Goal: Task Accomplishment & Management: Use online tool/utility

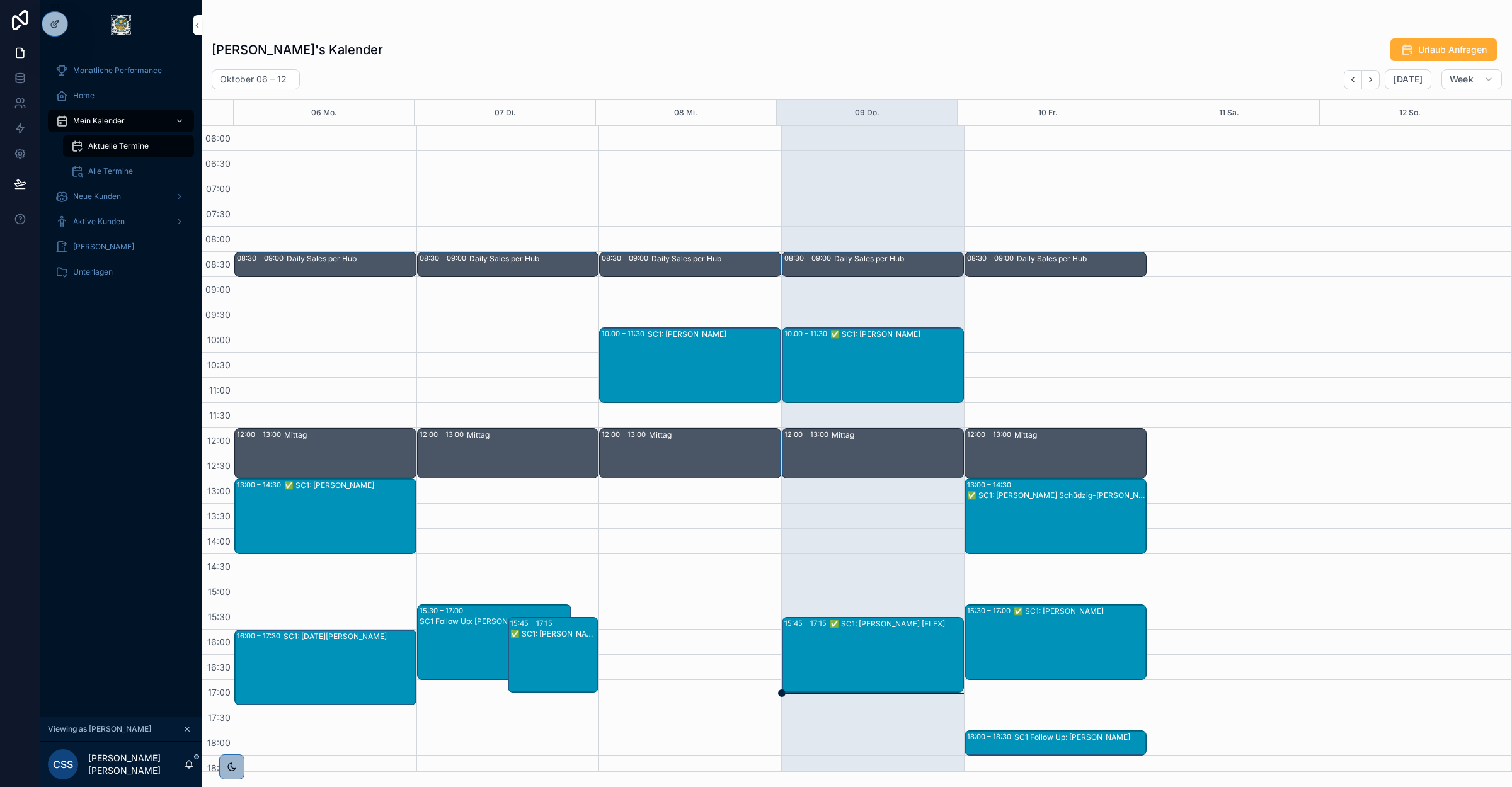
scroll to position [161, 0]
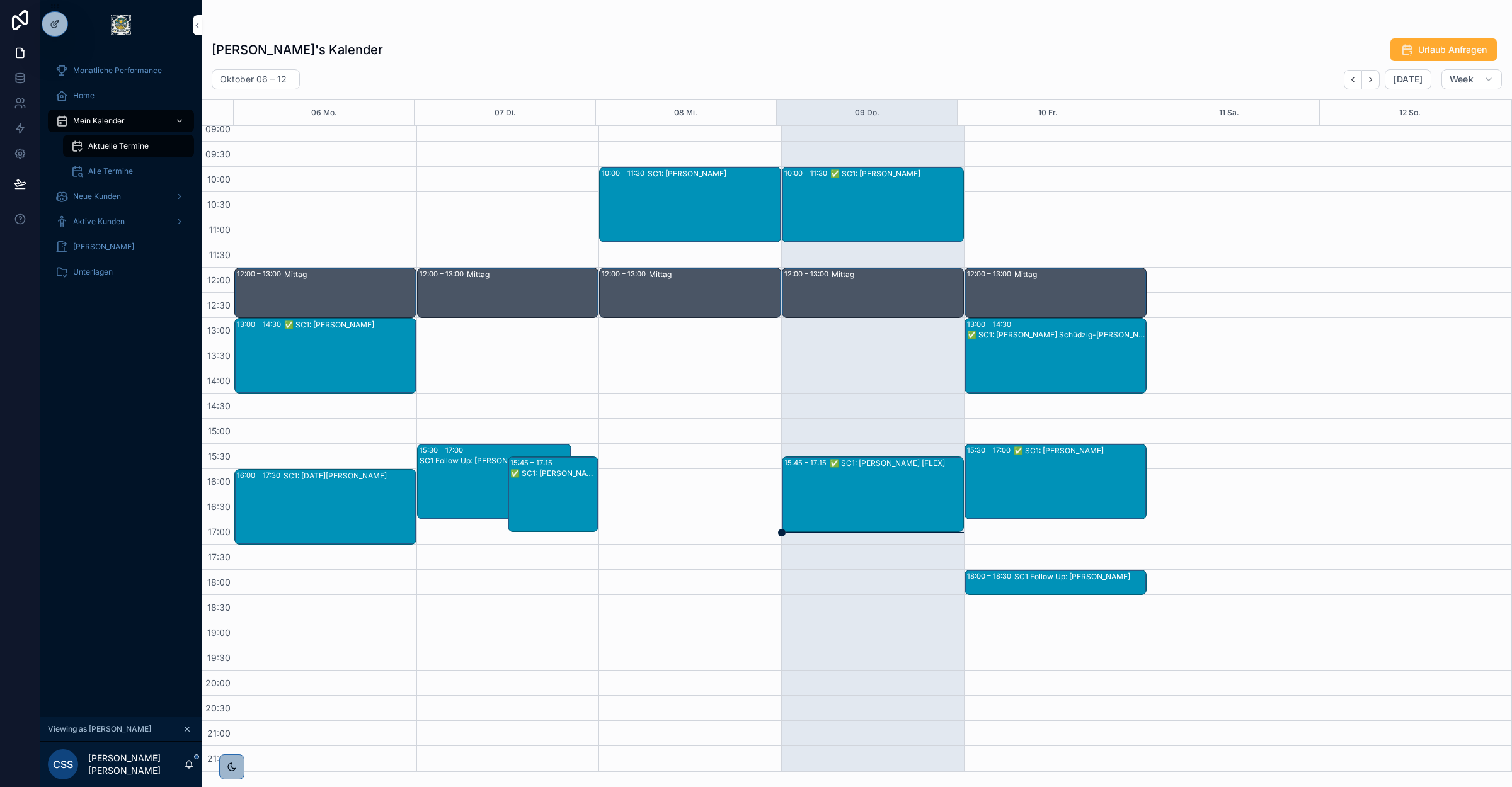
click at [0, 0] on icon at bounding box center [0, 0] width 0 height 0
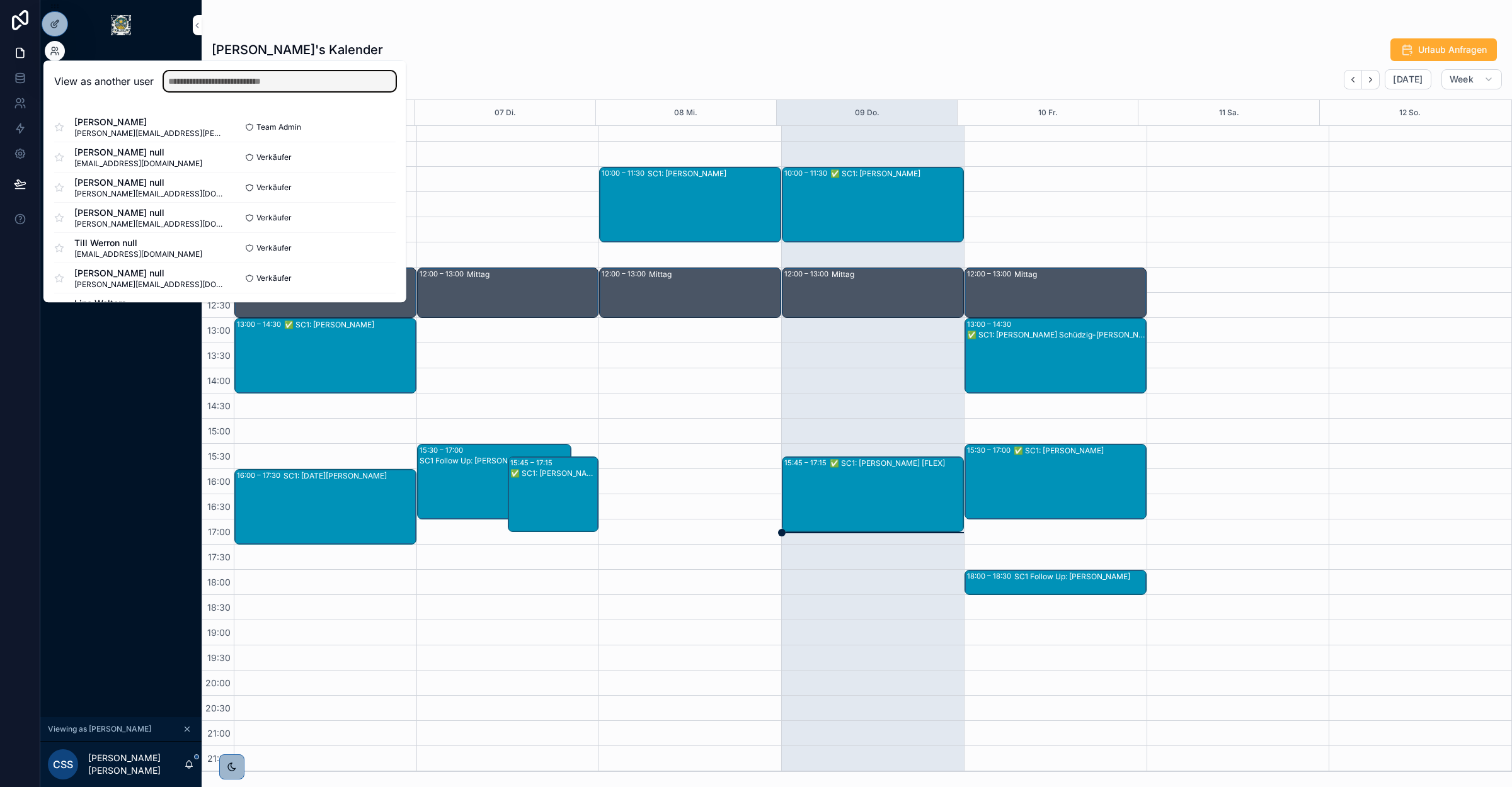
click at [203, 87] on input "text" at bounding box center [280, 81] width 232 height 20
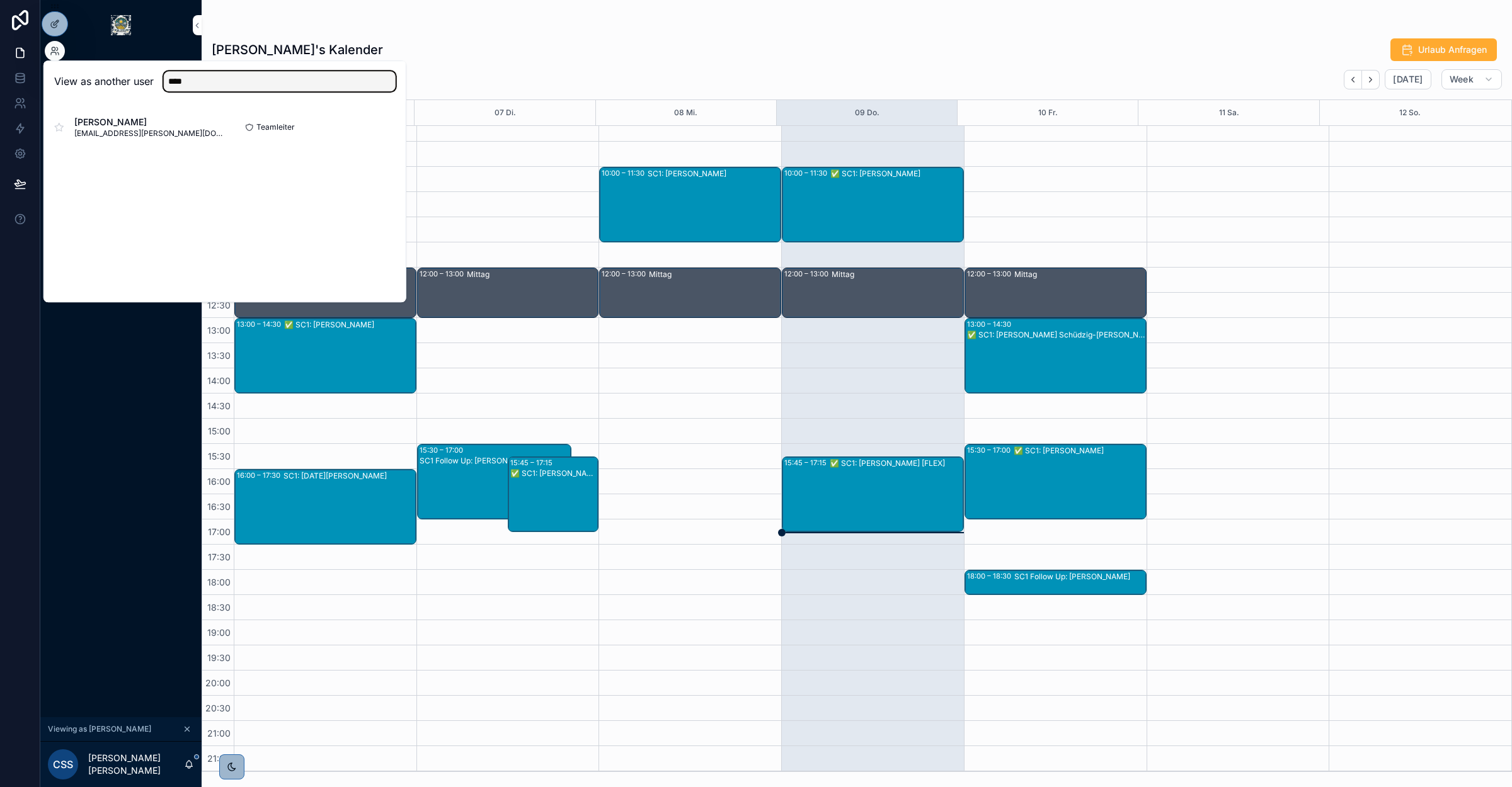
type input "****"
click at [0, 0] on button "Select" at bounding box center [0, 0] width 0 height 0
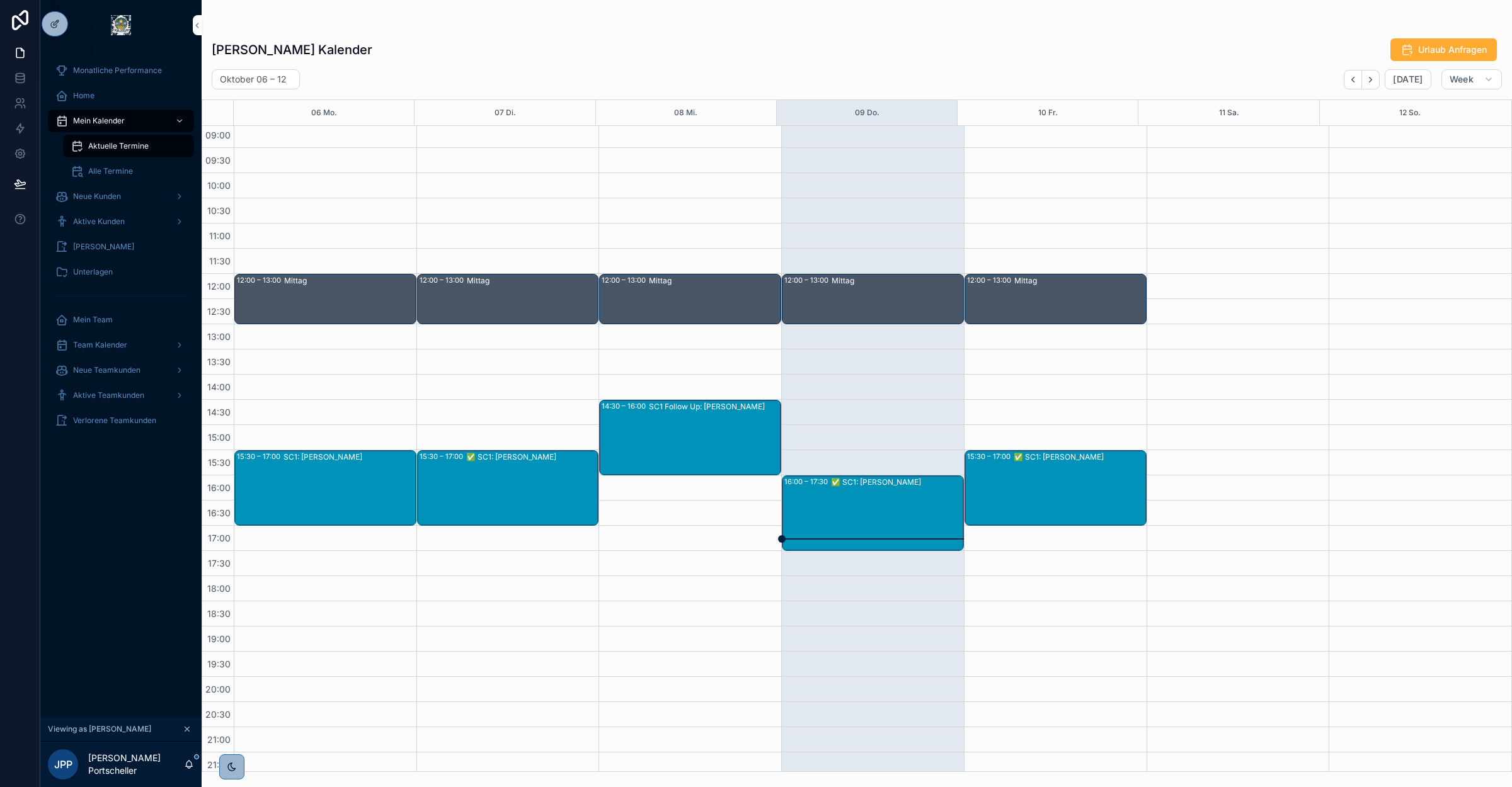
scroll to position [153, 0]
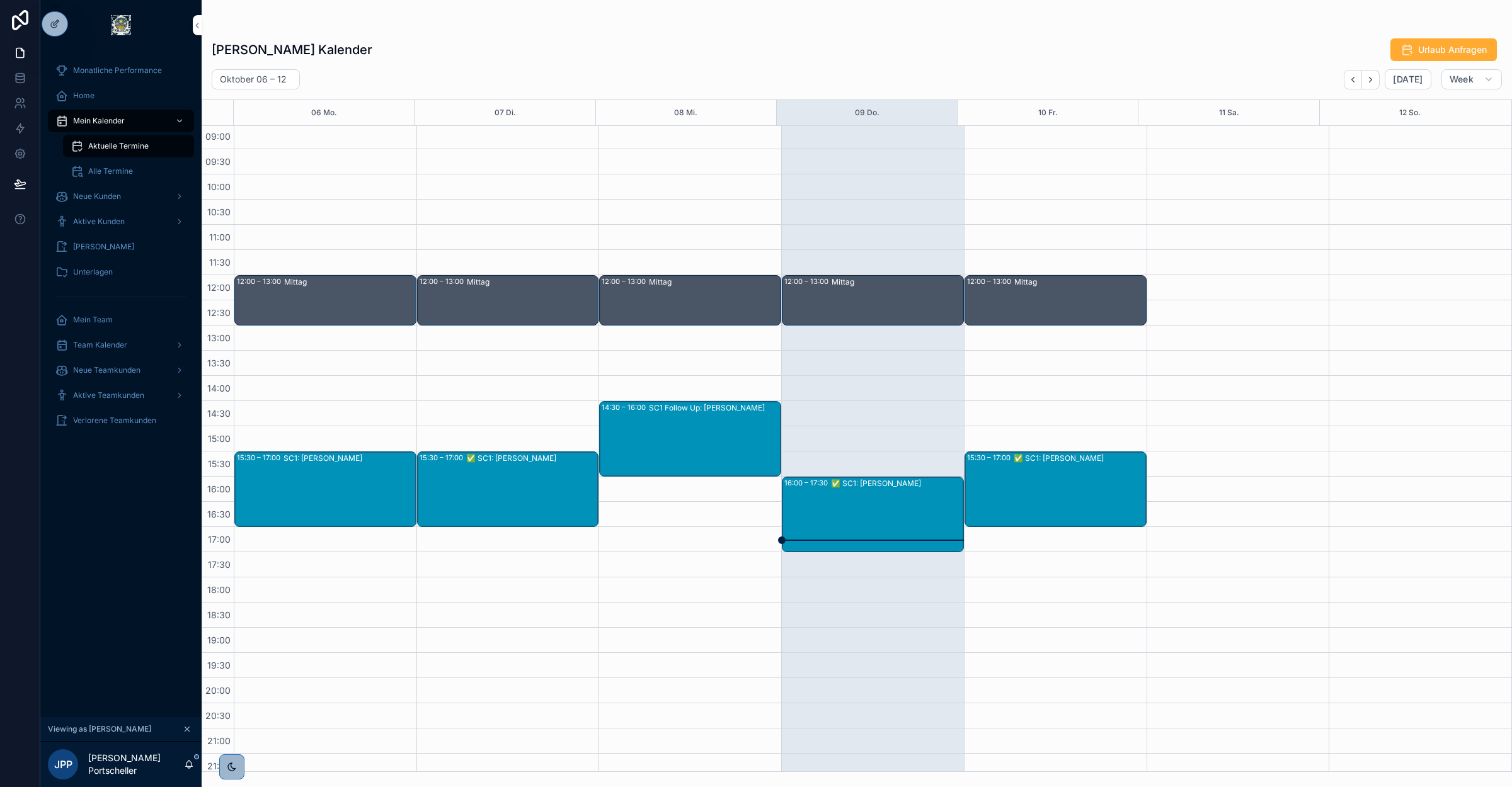
click at [881, 515] on div "✅ SC1: [PERSON_NAME]" at bounding box center [897, 515] width 132 height 73
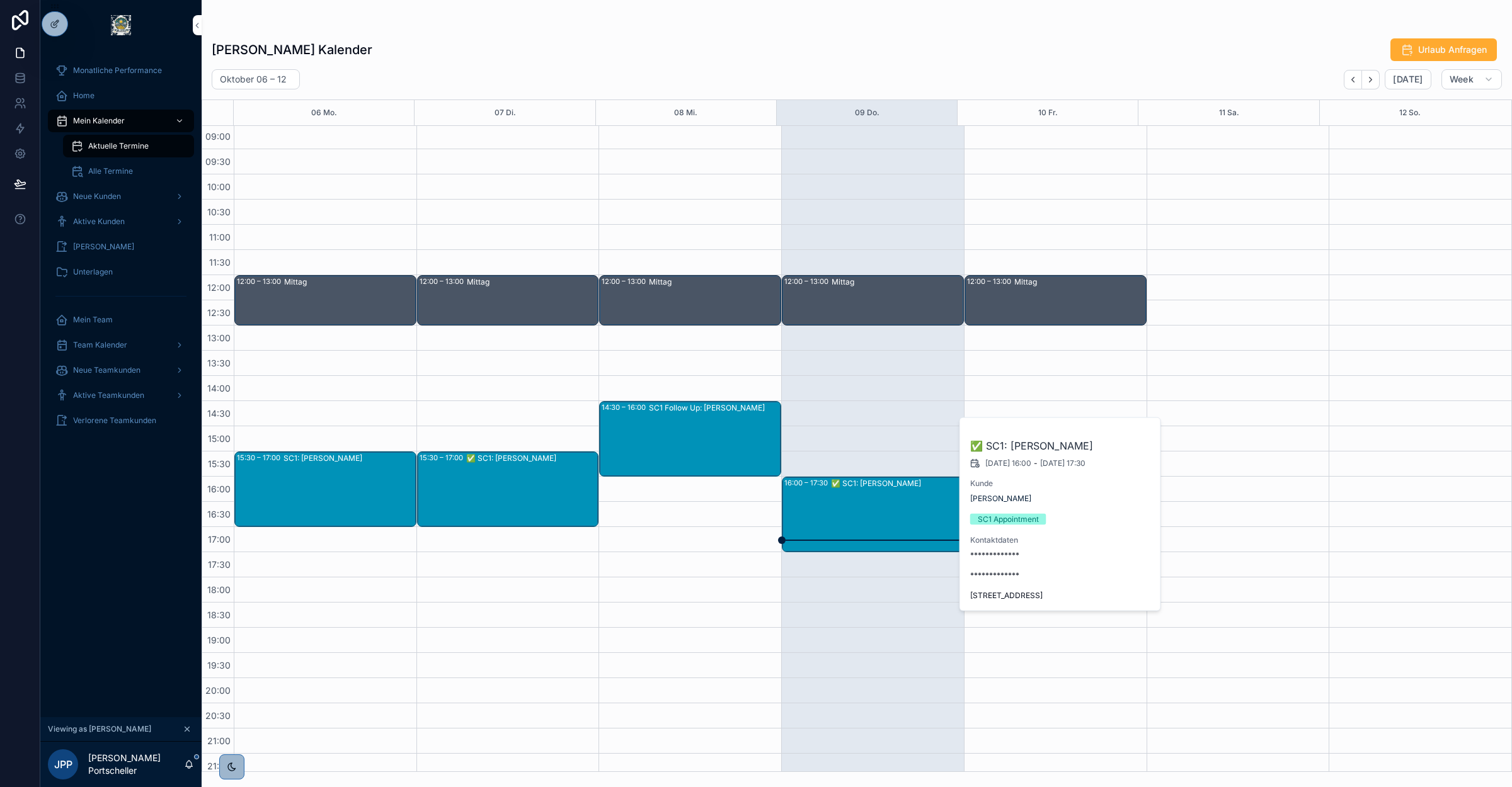
click at [842, 504] on div "✅ SC1: [PERSON_NAME]" at bounding box center [897, 515] width 132 height 73
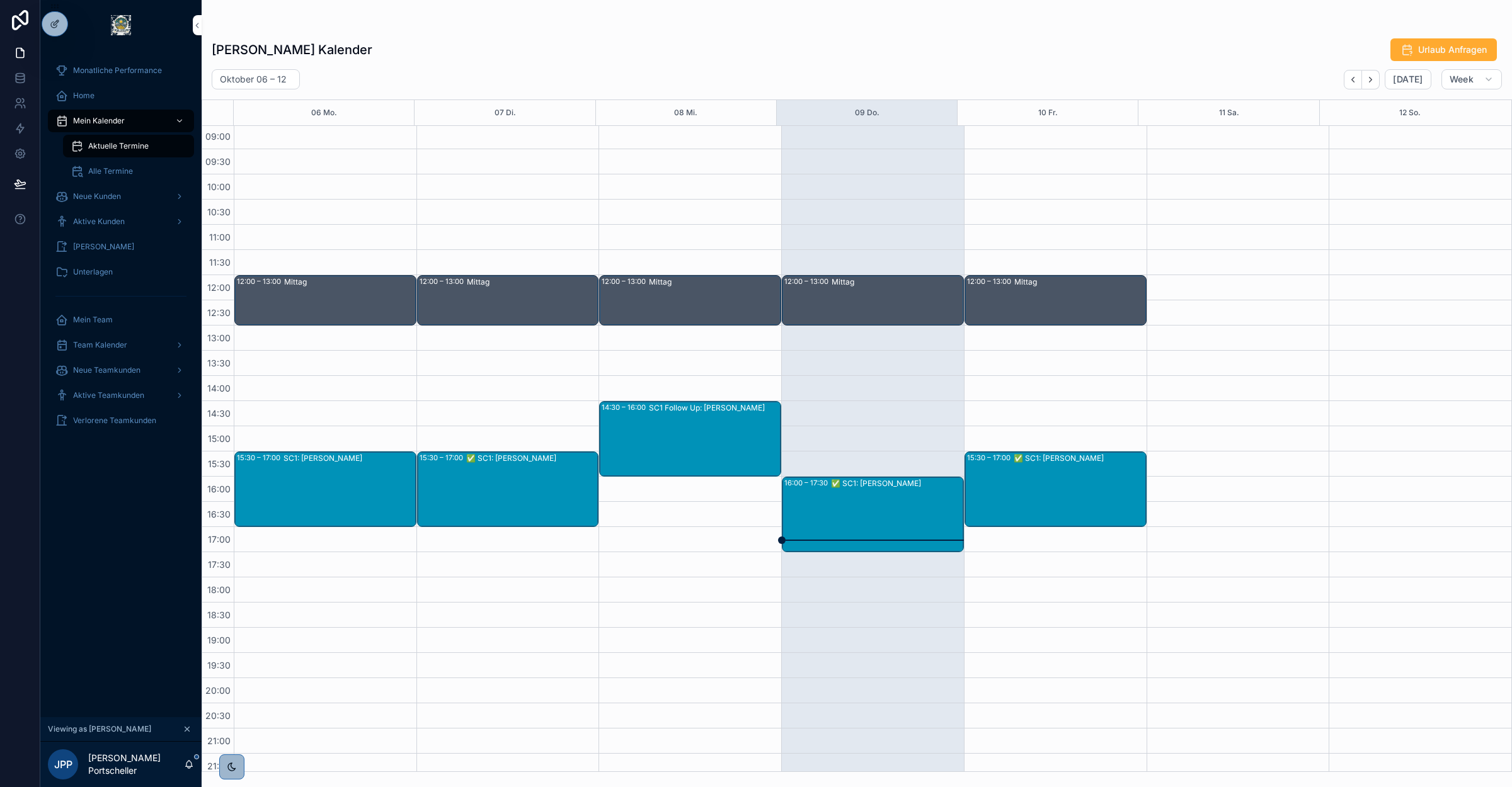
click at [842, 504] on div "✅ SC1: [PERSON_NAME]" at bounding box center [897, 515] width 132 height 73
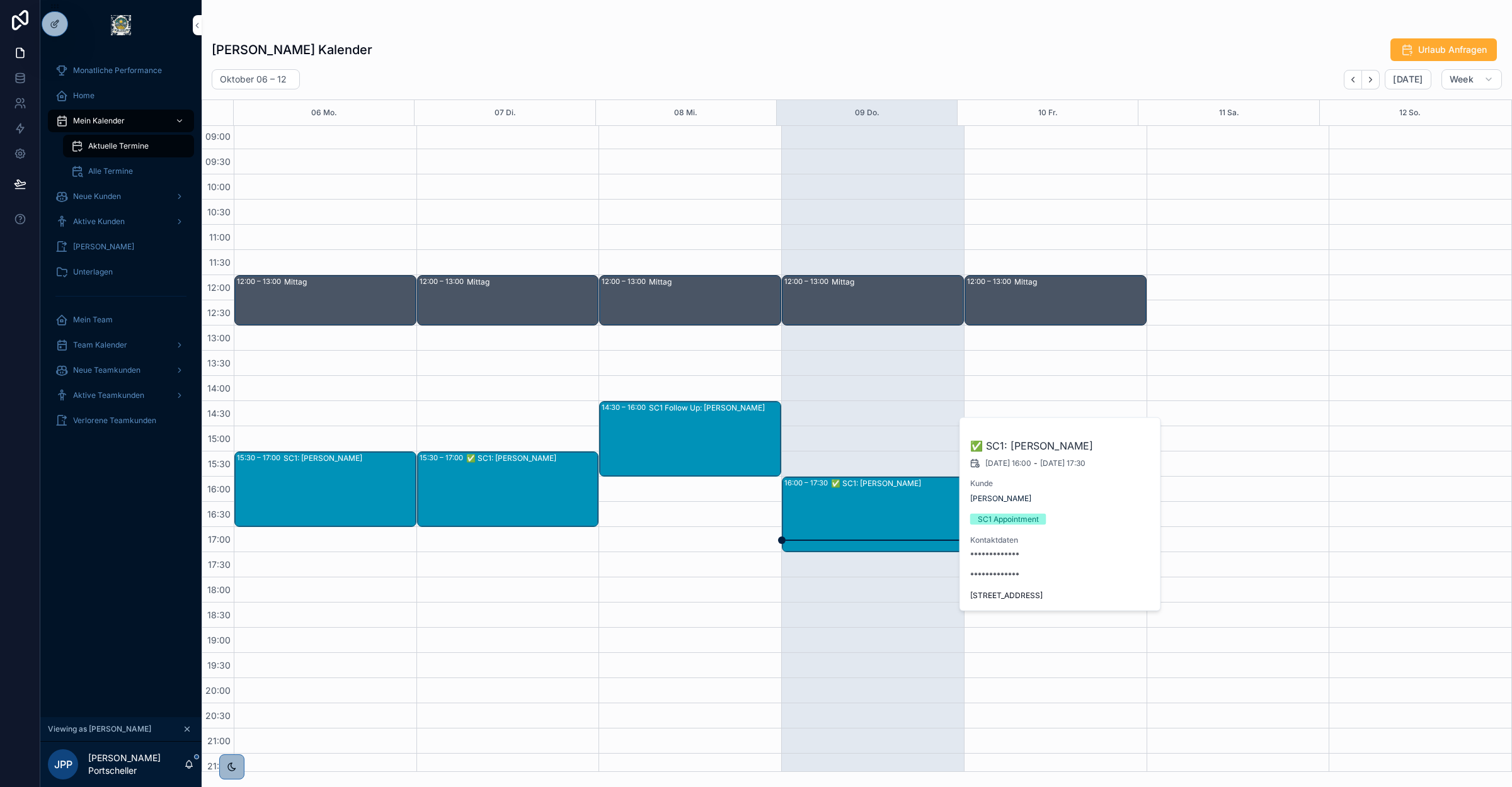
click at [954, 38] on div "[PERSON_NAME] Kalender Urlaub Anfragen" at bounding box center [857, 50] width 1290 height 24
